Goal: Task Accomplishment & Management: Manage account settings

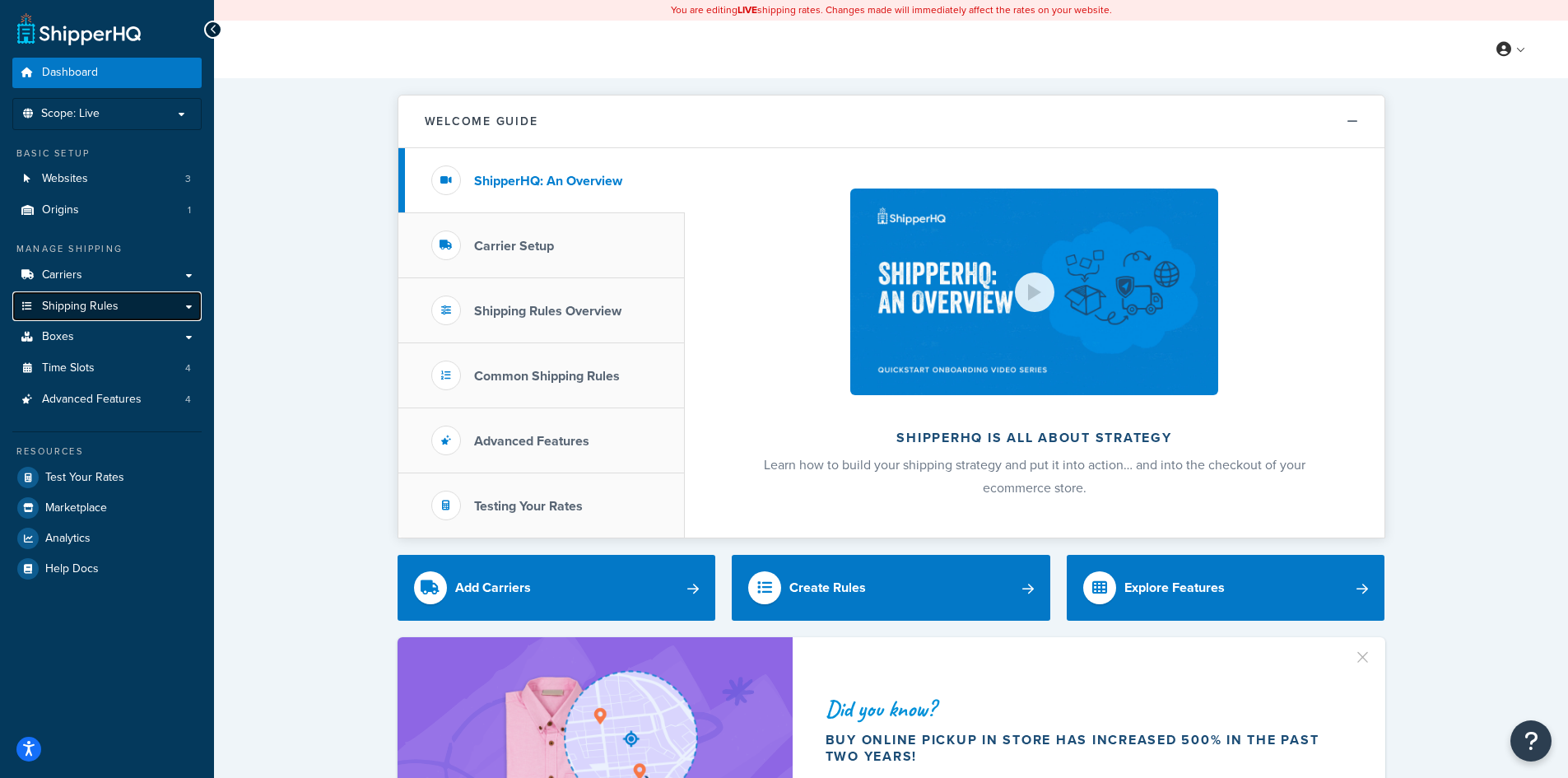
click at [96, 297] on link "Shipping Rules" at bounding box center [107, 307] width 189 height 30
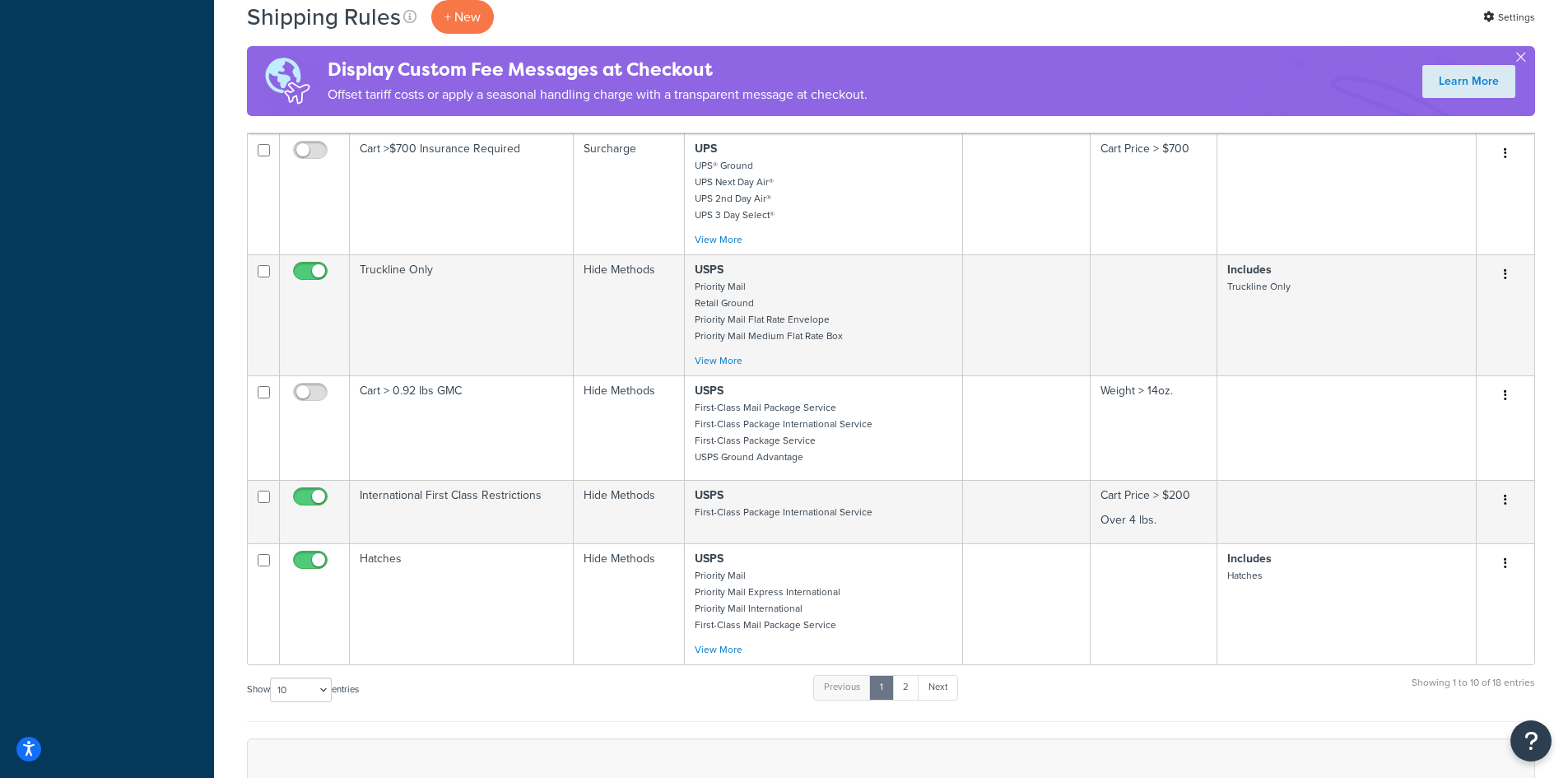
scroll to position [988, 0]
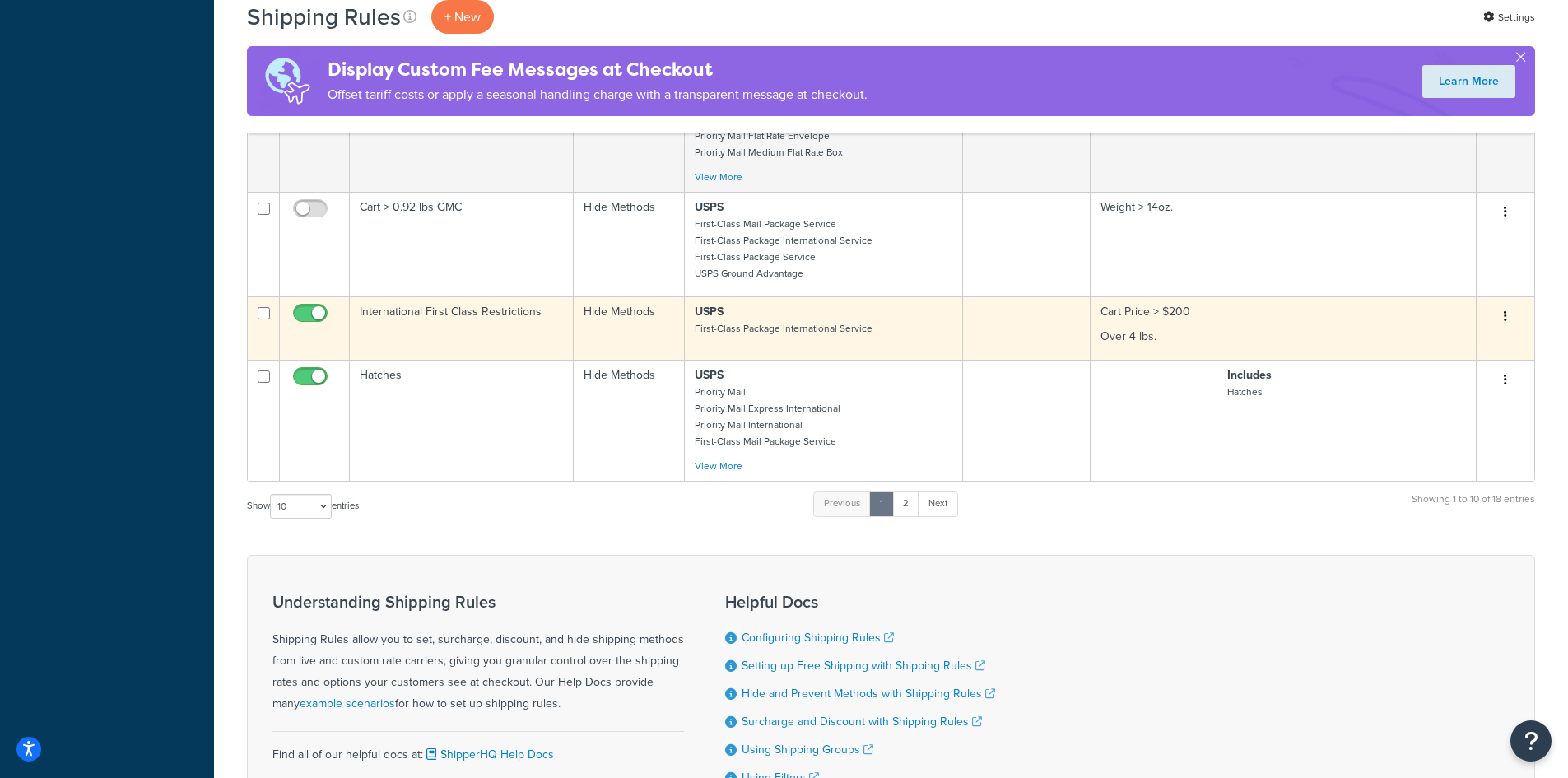
click at [601, 308] on td "Hide Methods" at bounding box center [629, 328] width 111 height 63
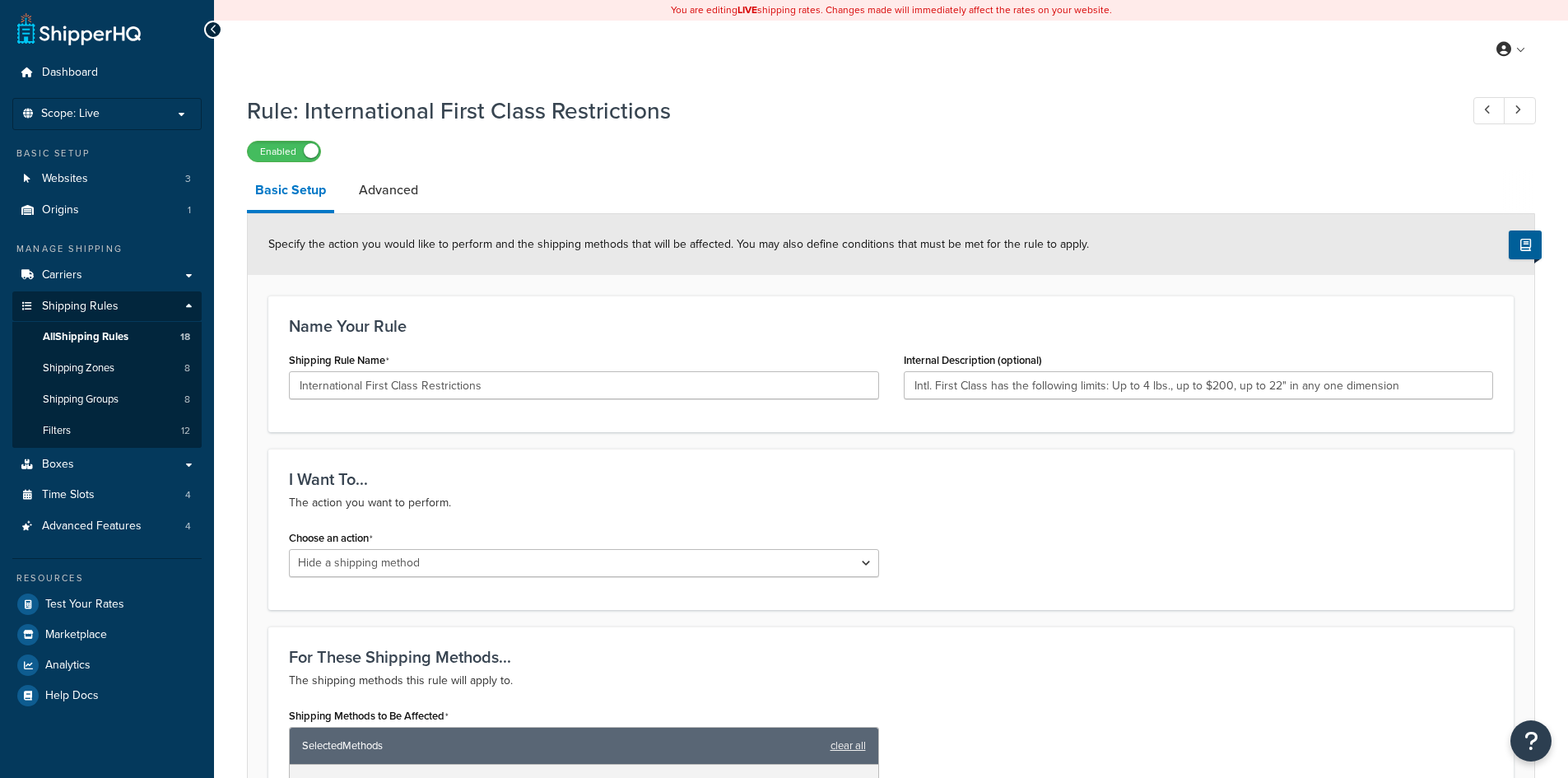
select select "HIDE"
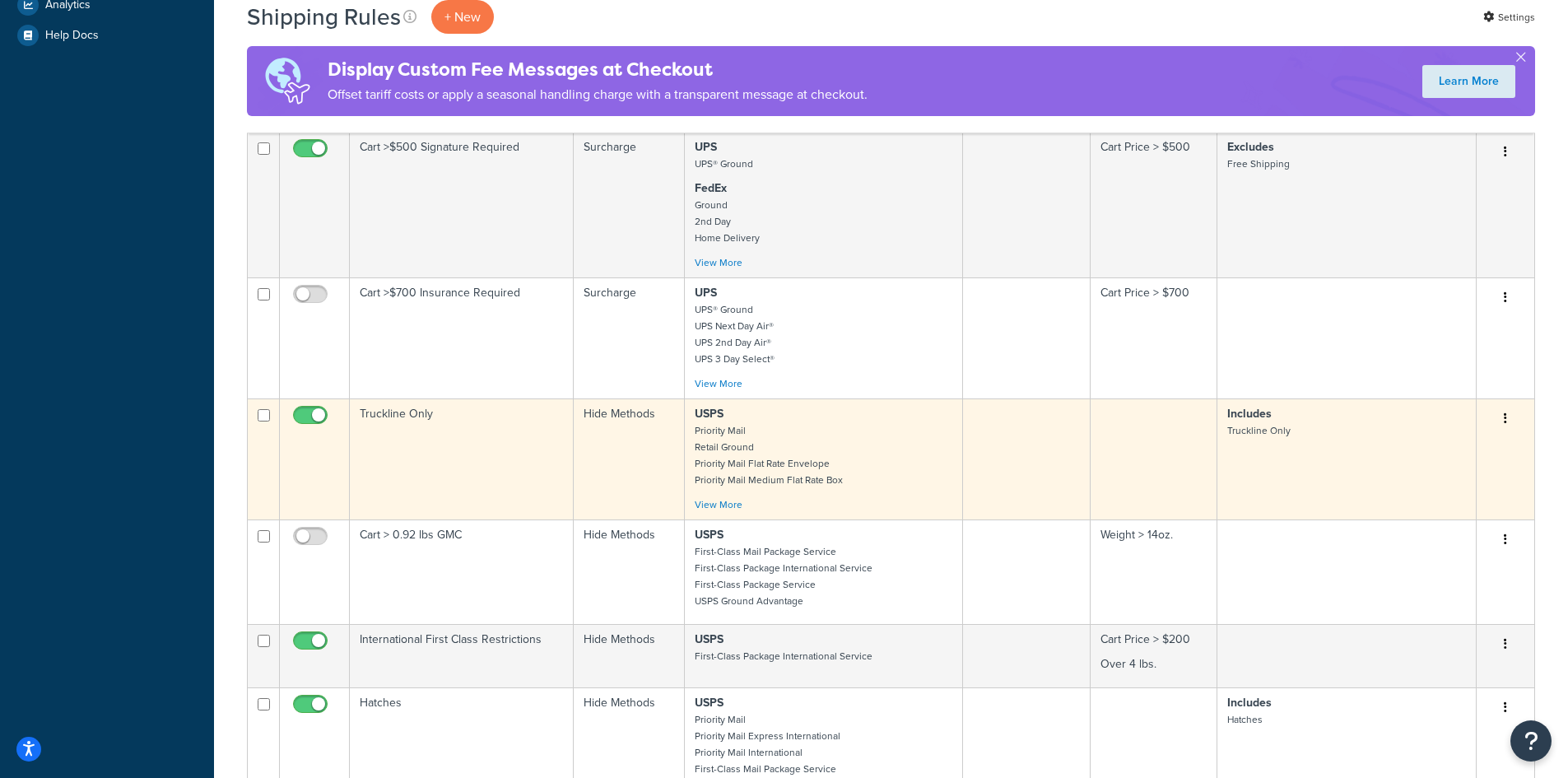
scroll to position [1159, 0]
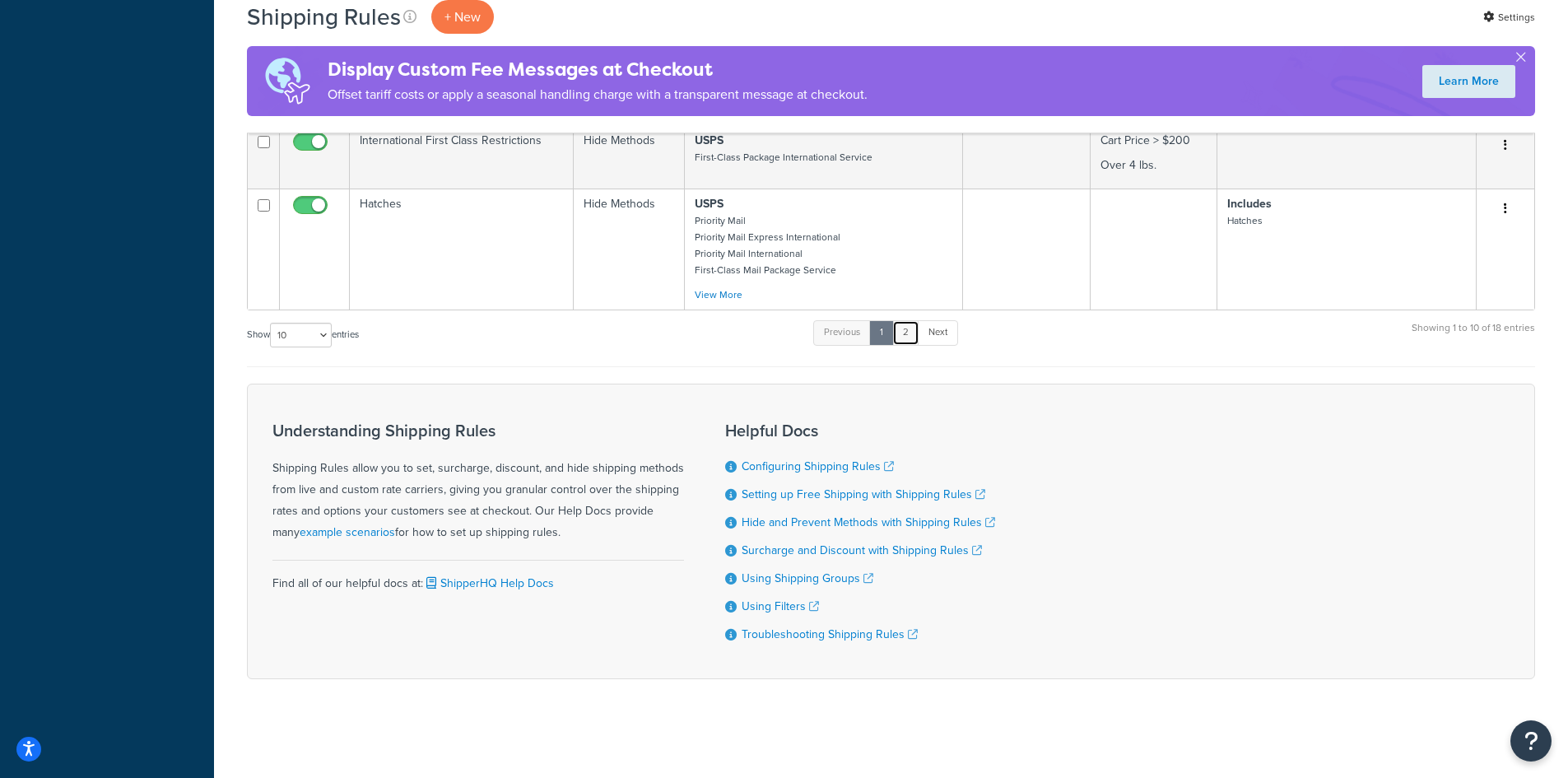
click at [908, 338] on link "2" at bounding box center [905, 332] width 27 height 24
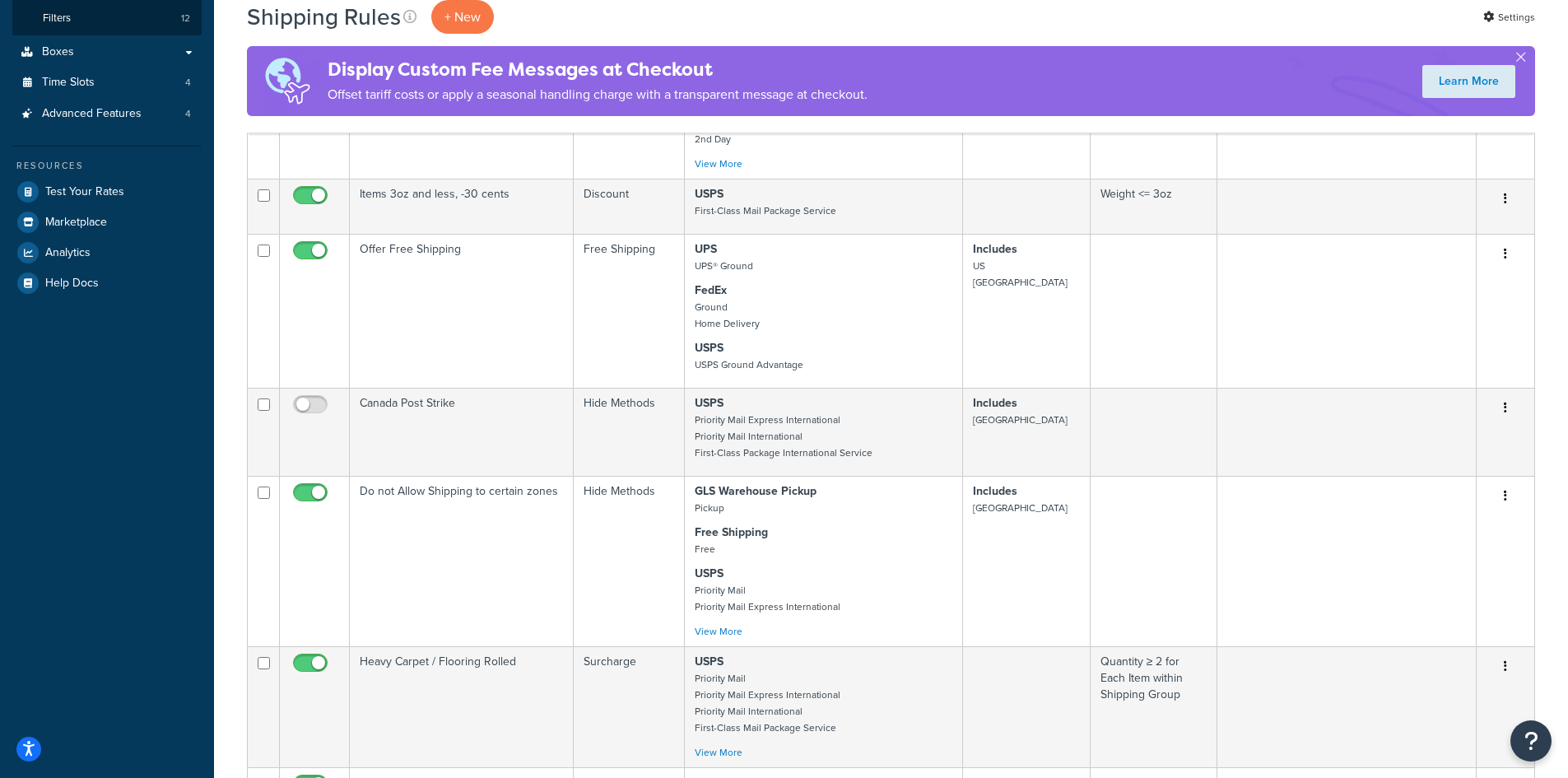
scroll to position [494, 0]
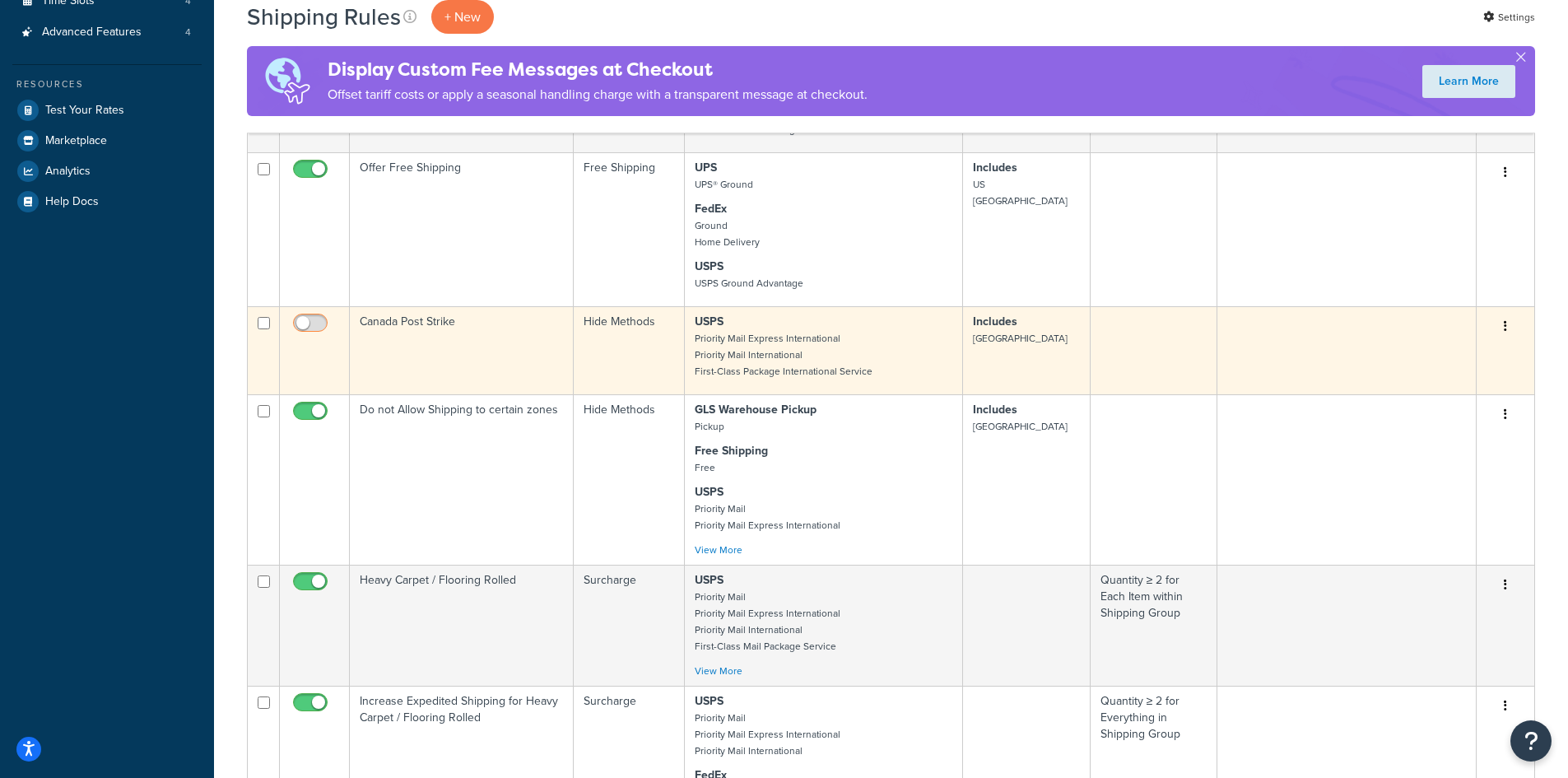
click at [312, 326] on input "checkbox" at bounding box center [312, 327] width 45 height 21
checkbox input "true"
click at [1092, 334] on td at bounding box center [1154, 350] width 127 height 88
